Goal: Use online tool/utility: Utilize a website feature to perform a specific function

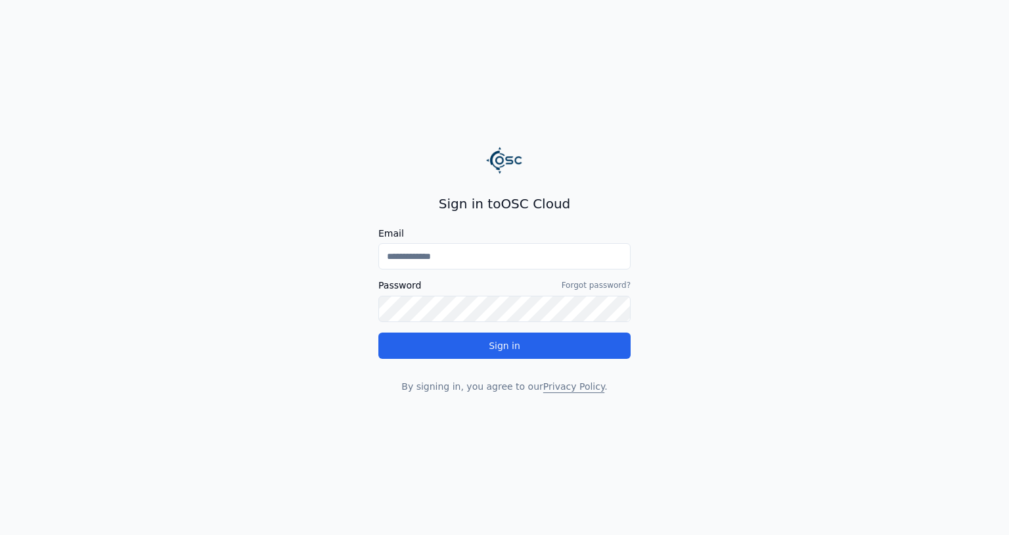
click at [420, 247] on input "Email" at bounding box center [504, 256] width 252 height 26
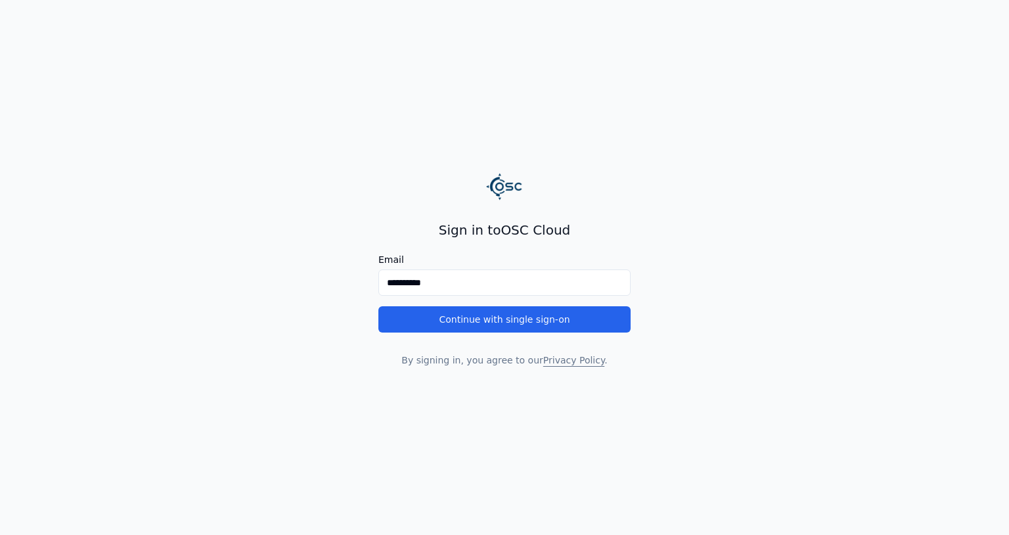
type input "**********"
click at [356, 336] on main "**********" at bounding box center [504, 267] width 1009 height 535
click at [414, 318] on button "Continue with single sign-on" at bounding box center [504, 319] width 252 height 26
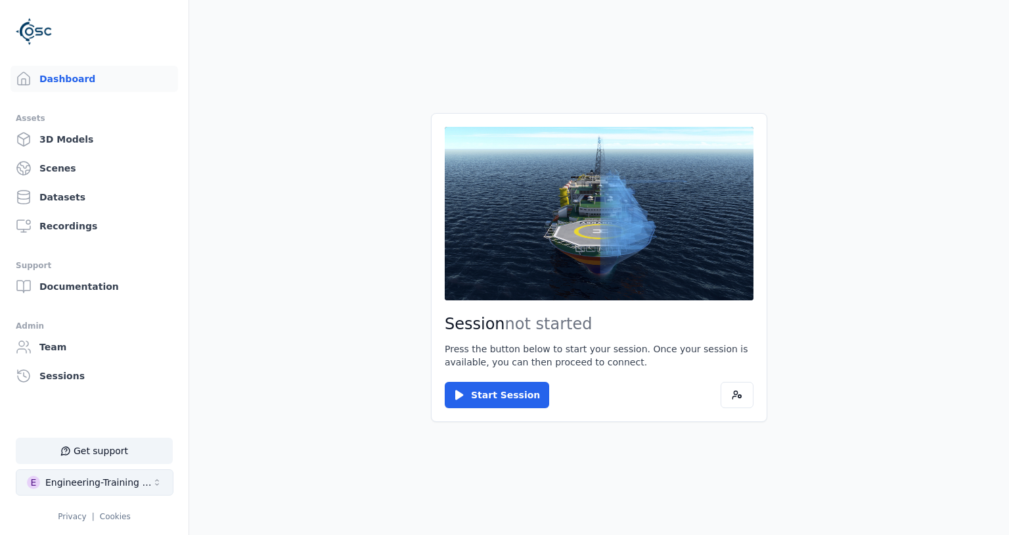
click at [127, 486] on div "Engineering-Training (SSO Staging)" at bounding box center [98, 482] width 106 height 13
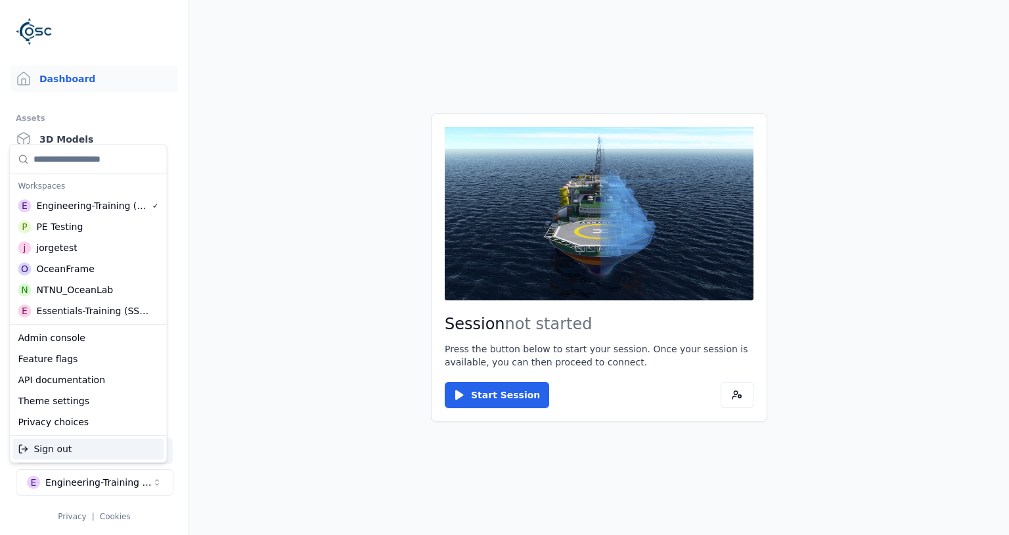
click at [225, 458] on html "Support Dashboard Assets 3D Models Scenes Datasets Recordings Support Documenta…" at bounding box center [504, 267] width 1009 height 535
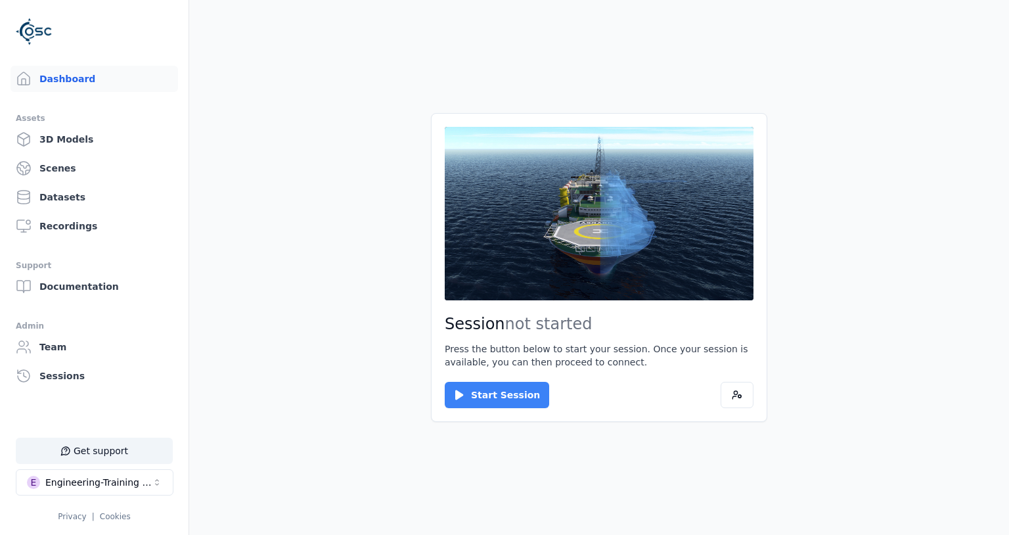
click at [507, 404] on button "Start Session" at bounding box center [497, 395] width 104 height 26
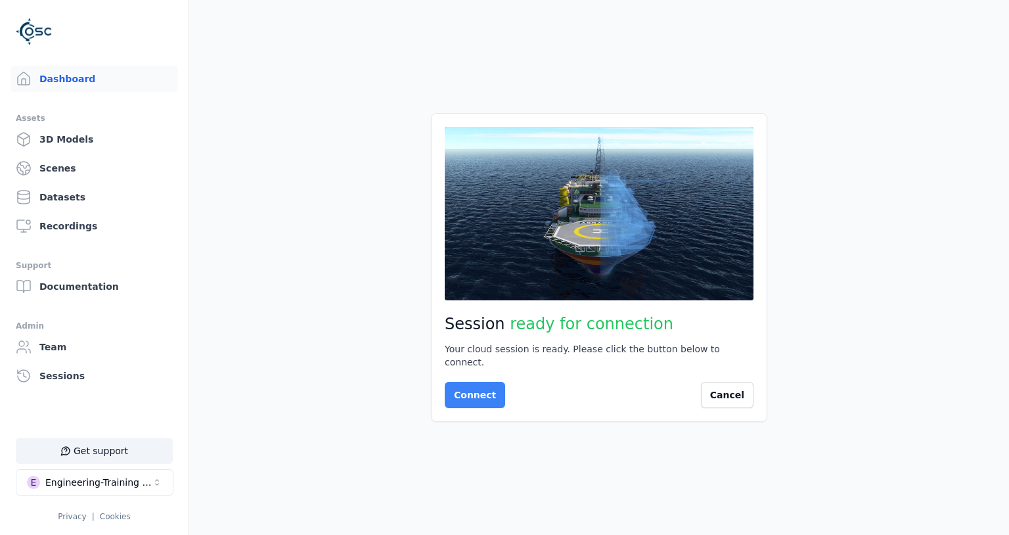
drag, startPoint x: 509, startPoint y: 405, endPoint x: 473, endPoint y: 384, distance: 41.8
click at [473, 384] on div "Session ready for connection Your cloud session is ready. Please click the butt…" at bounding box center [599, 267] width 336 height 309
click at [473, 384] on button "Connect" at bounding box center [475, 395] width 60 height 26
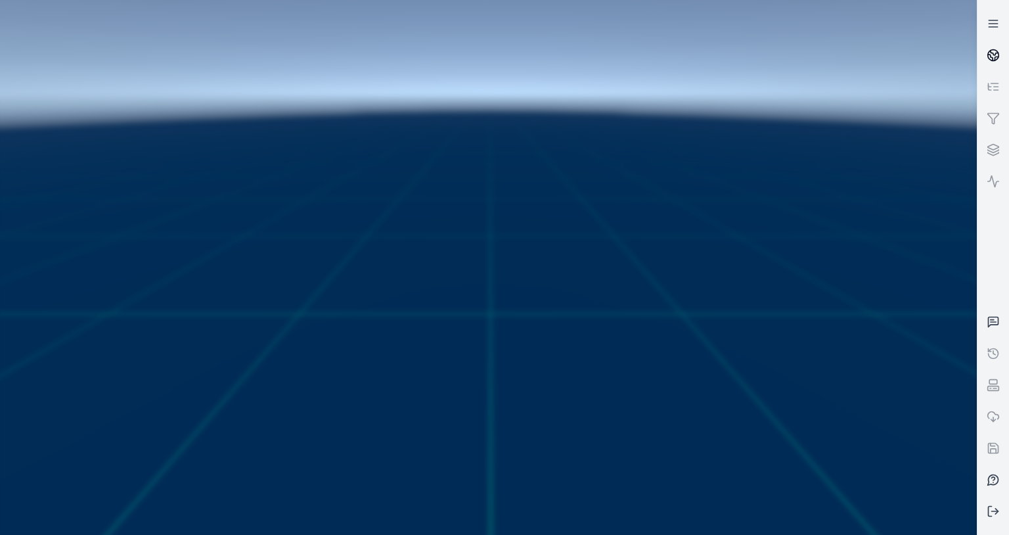
click at [1005, 55] on link at bounding box center [993, 55] width 32 height 32
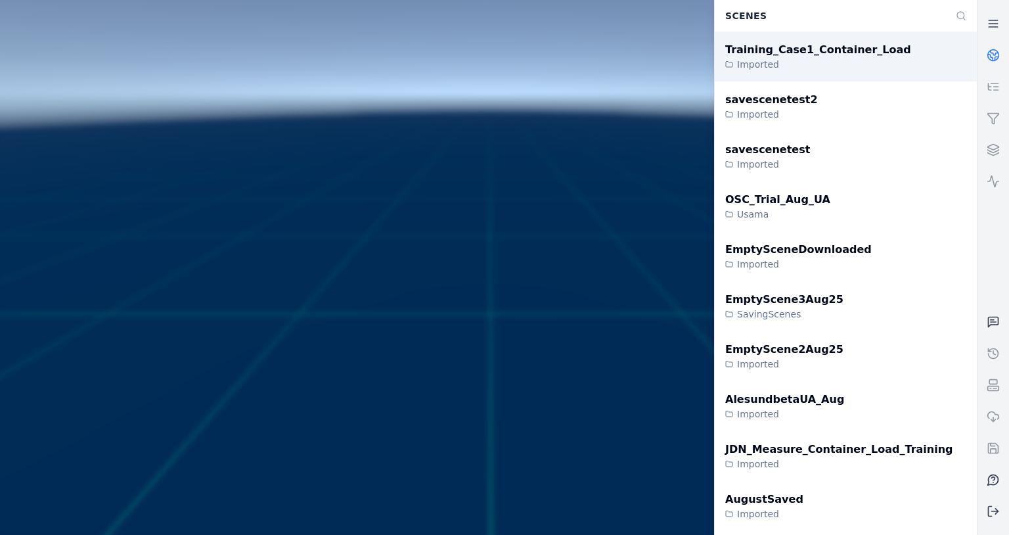
scroll to position [51, 0]
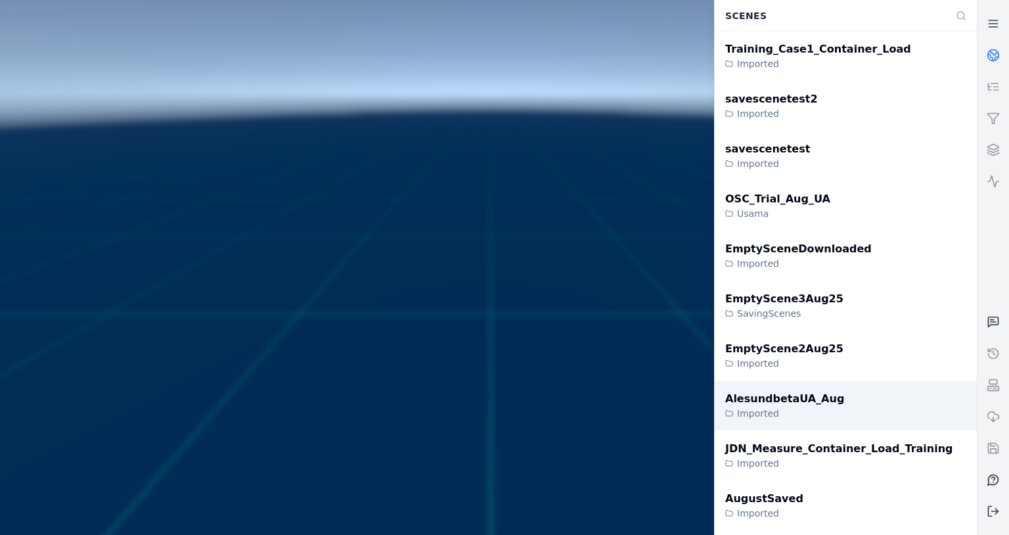
click at [797, 410] on div "Imported" at bounding box center [784, 413] width 119 height 13
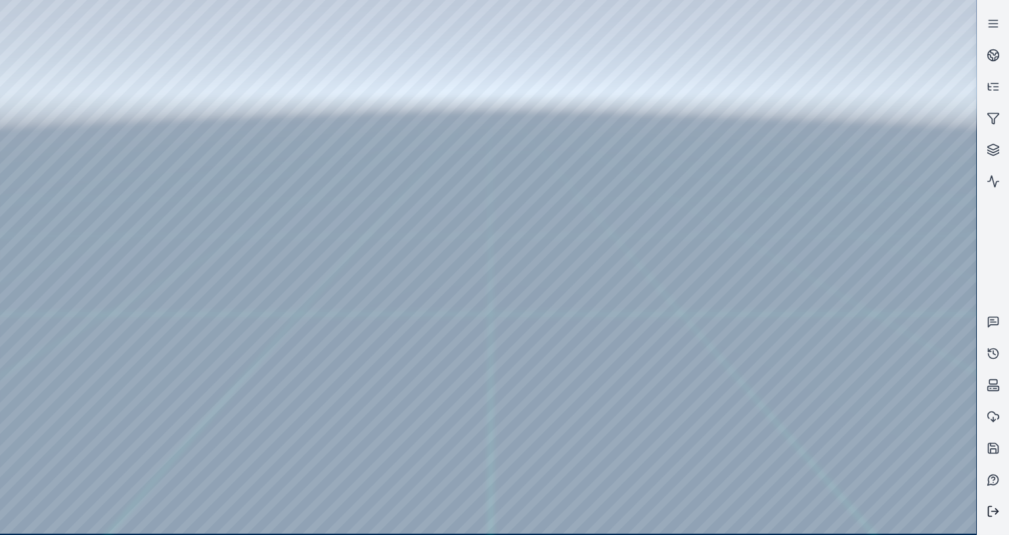
click at [992, 514] on icon at bounding box center [992, 510] width 13 height 13
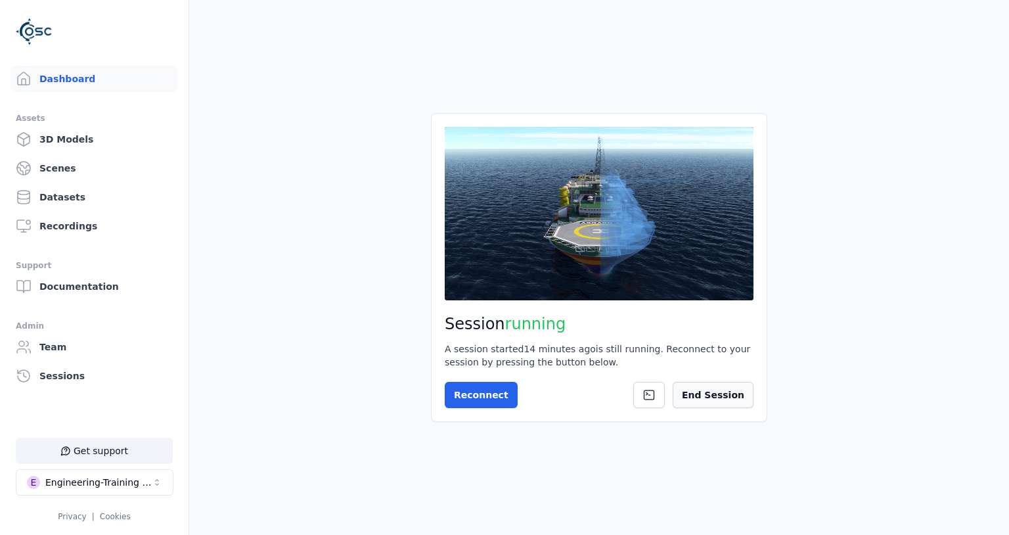
click at [698, 388] on button "End Session" at bounding box center [713, 395] width 81 height 26
